Goal: Navigation & Orientation: Go to known website

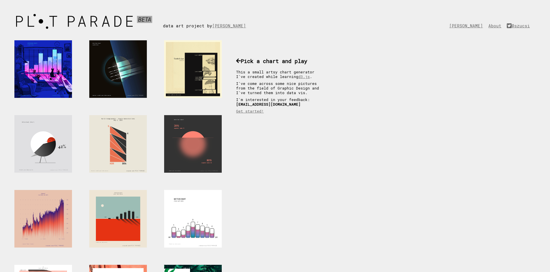
click at [109, 57] on div at bounding box center [118, 69] width 58 height 58
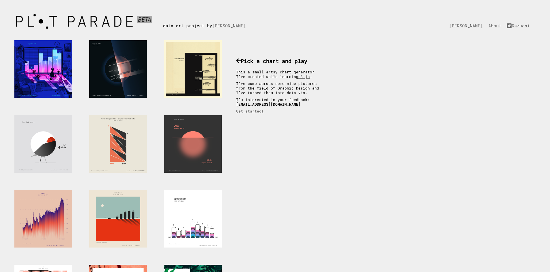
click at [195, 66] on div at bounding box center [193, 69] width 58 height 58
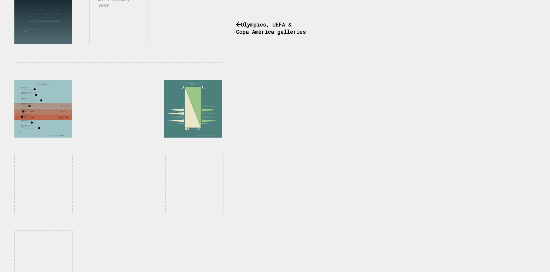
scroll to position [453, 0]
